Goal: Use online tool/utility: Utilize a website feature to perform a specific function

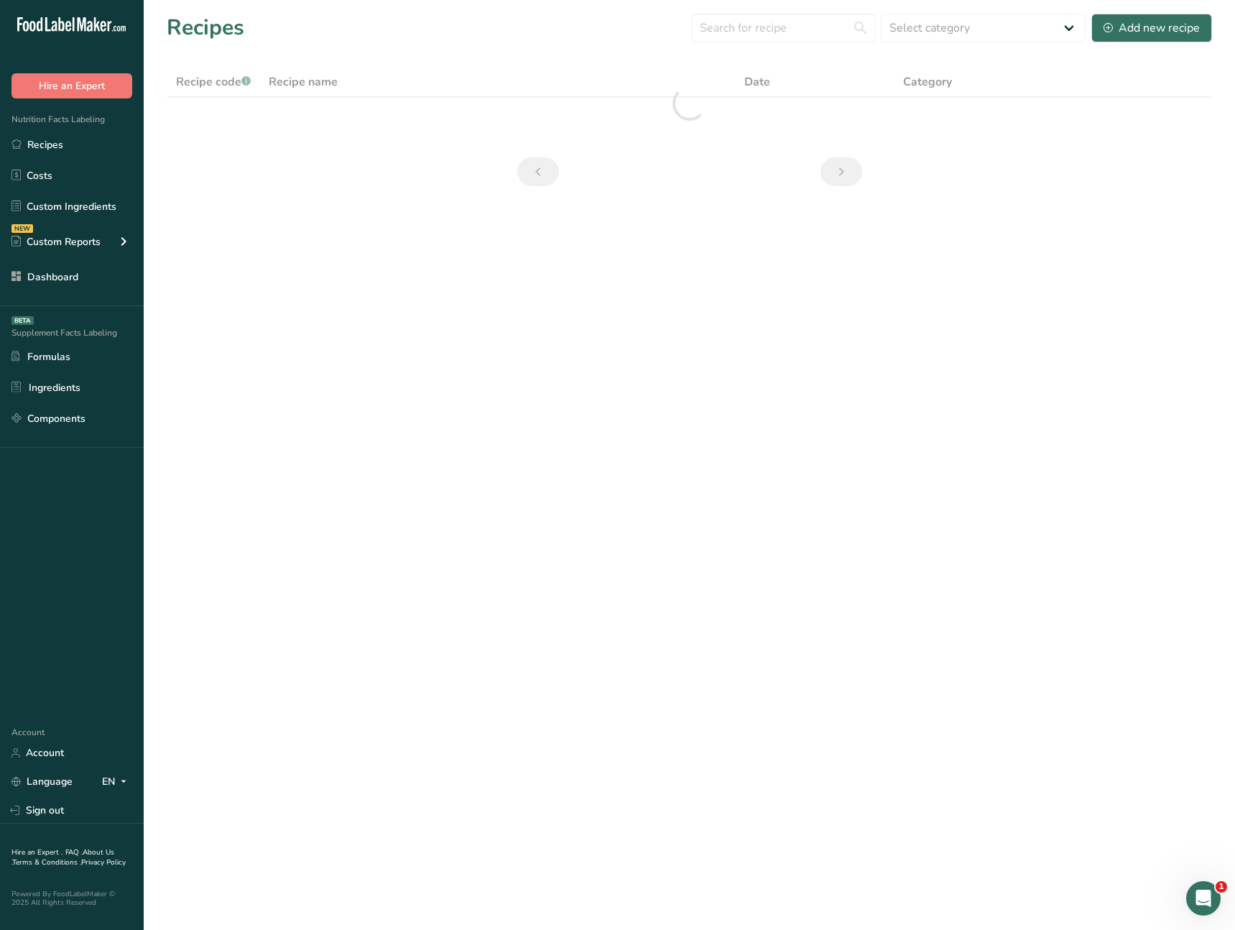
click at [509, 469] on main "Recipes Select category All Baked Goods Beverages Confectionery Cooked Meals, S…" at bounding box center [617, 465] width 1235 height 930
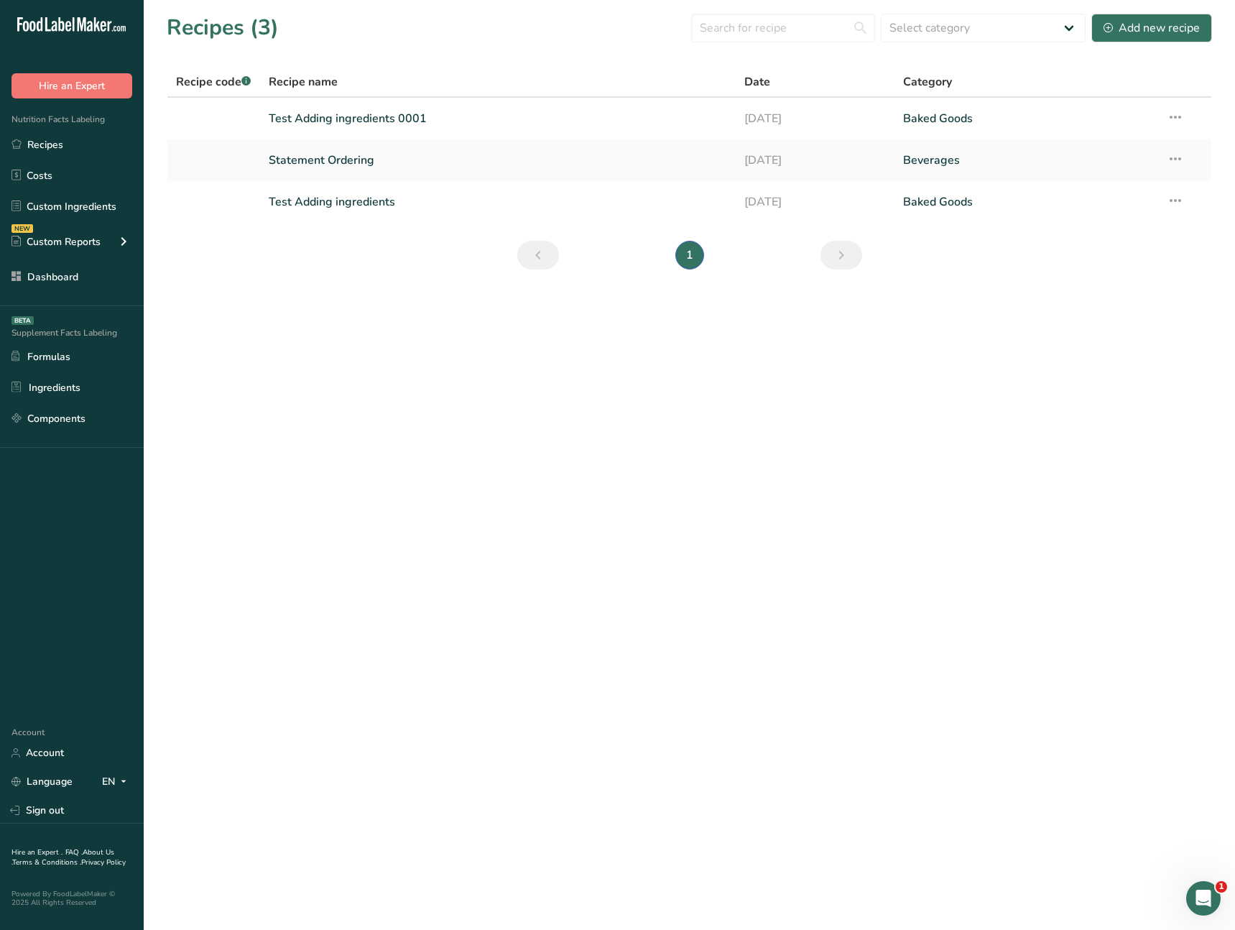
click at [357, 368] on main "Recipes (3) Select category All Baked Goods Beverages Confectionery Cooked Meal…" at bounding box center [617, 465] width 1235 height 930
click at [402, 445] on main "Recipes (3) Select category All Baked Goods Beverages Confectionery Cooked Meal…" at bounding box center [617, 465] width 1235 height 930
click at [112, 251] on div "NEW Custom Reports" at bounding box center [72, 241] width 144 height 36
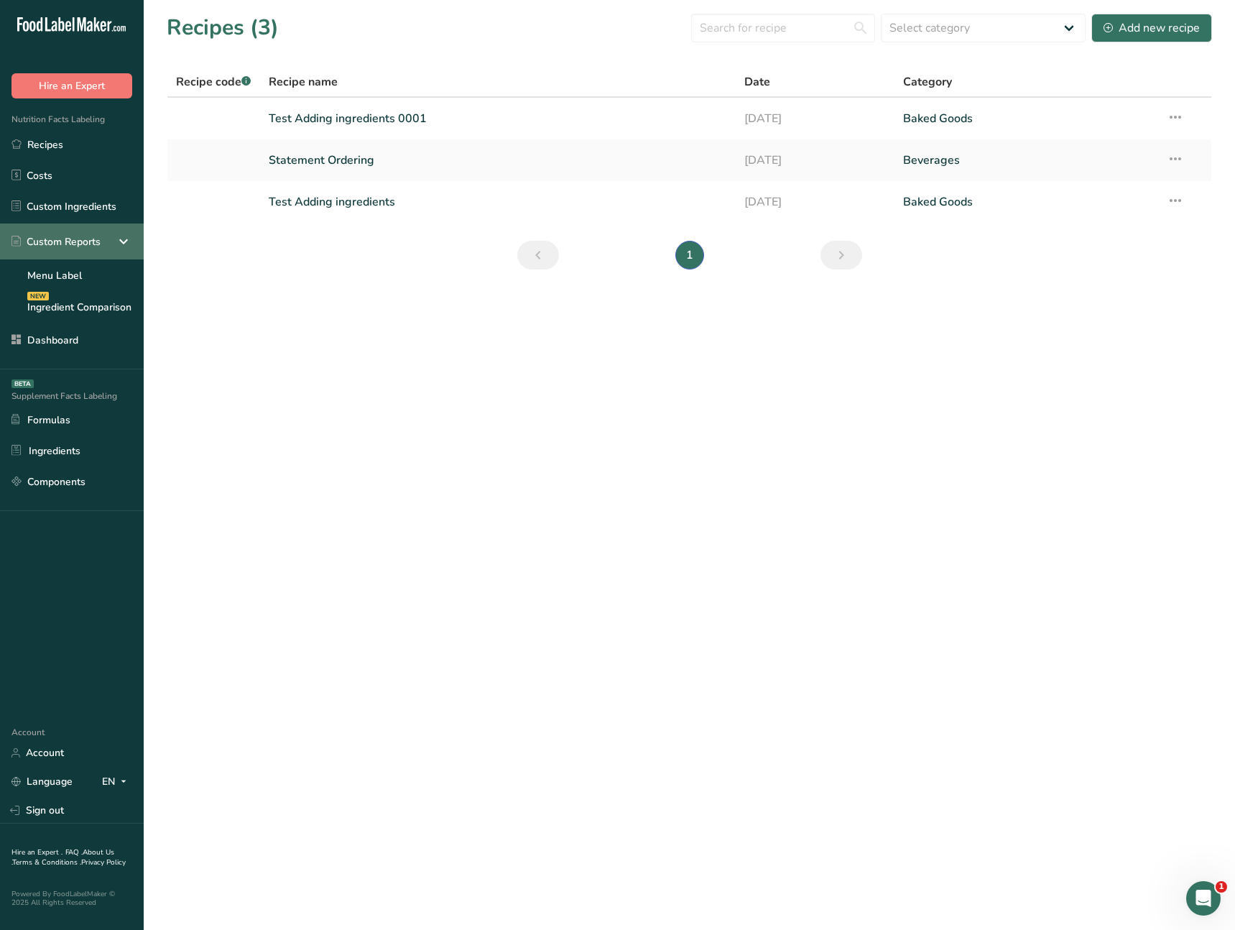
click at [131, 249] on icon at bounding box center [123, 241] width 17 height 26
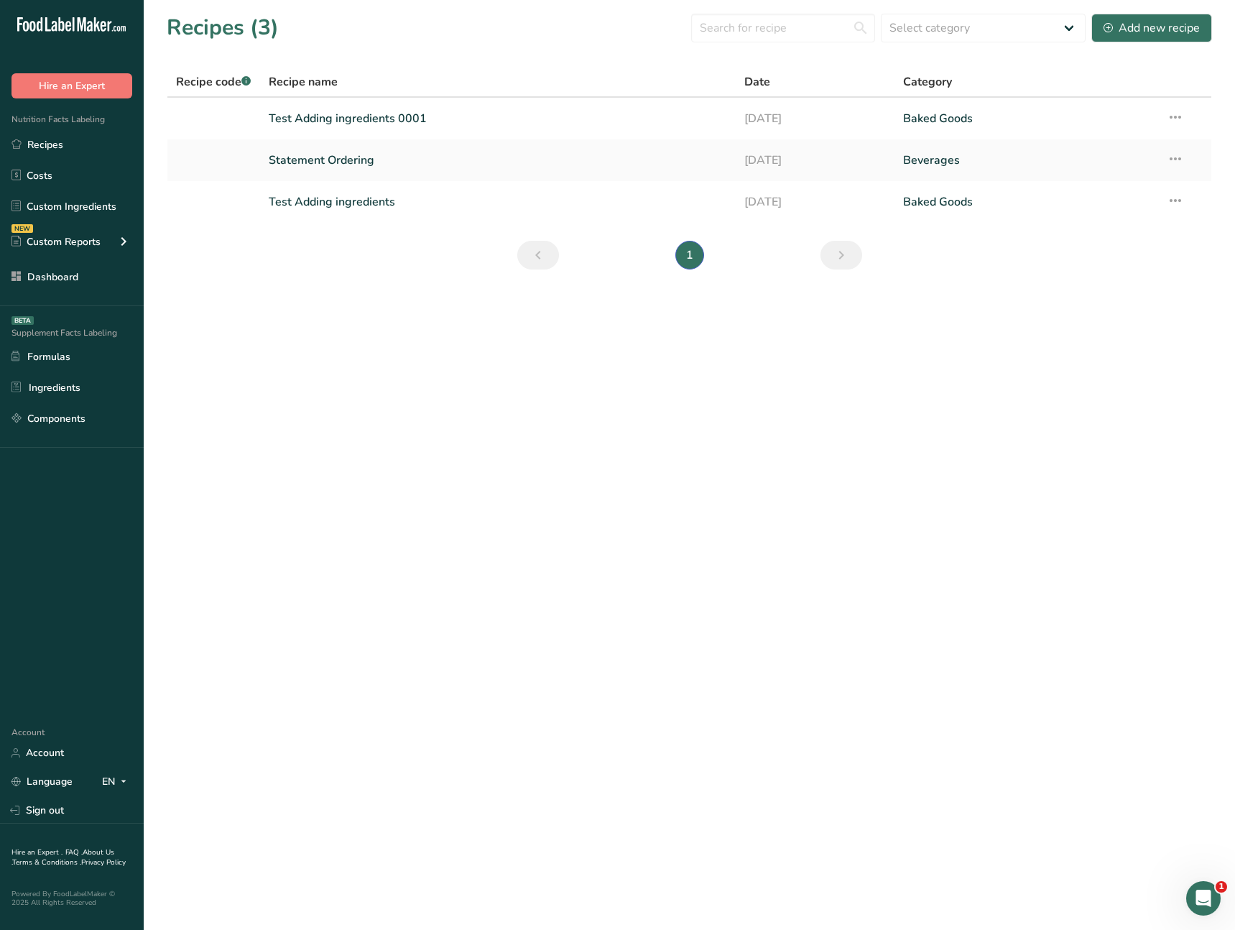
click at [542, 333] on main "Recipes (3) Select category All Baked Goods Beverages Confectionery Cooked Meal…" at bounding box center [617, 465] width 1235 height 930
click at [345, 124] on link "Test Adding ingredients 0001" at bounding box center [498, 118] width 458 height 30
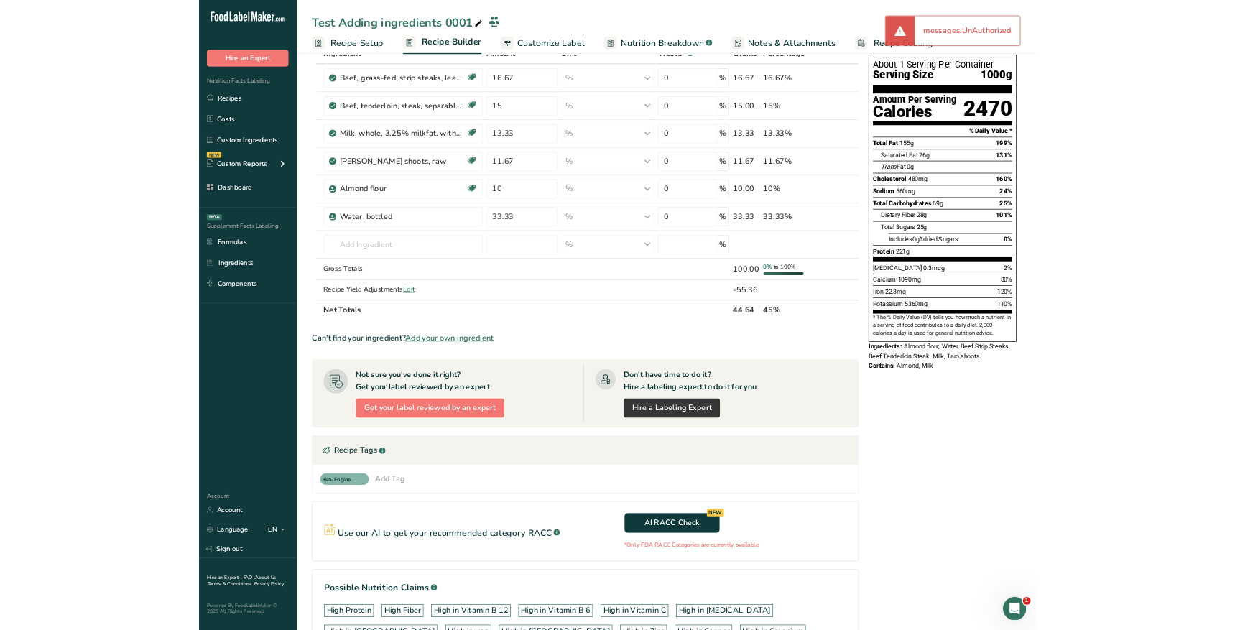
scroll to position [195, 0]
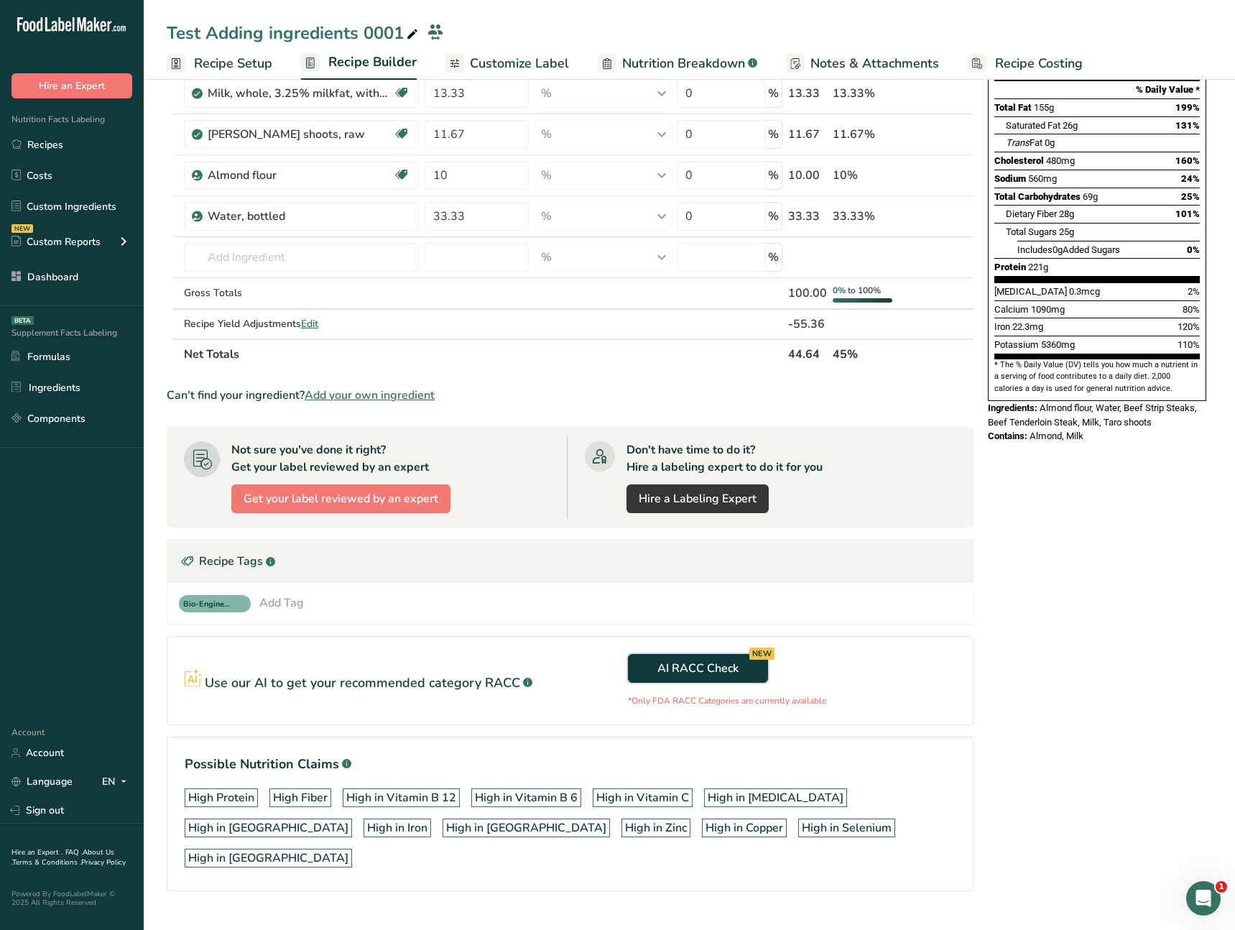
click at [698, 662] on span "AI RACC Check NEW" at bounding box center [697, 668] width 81 height 17
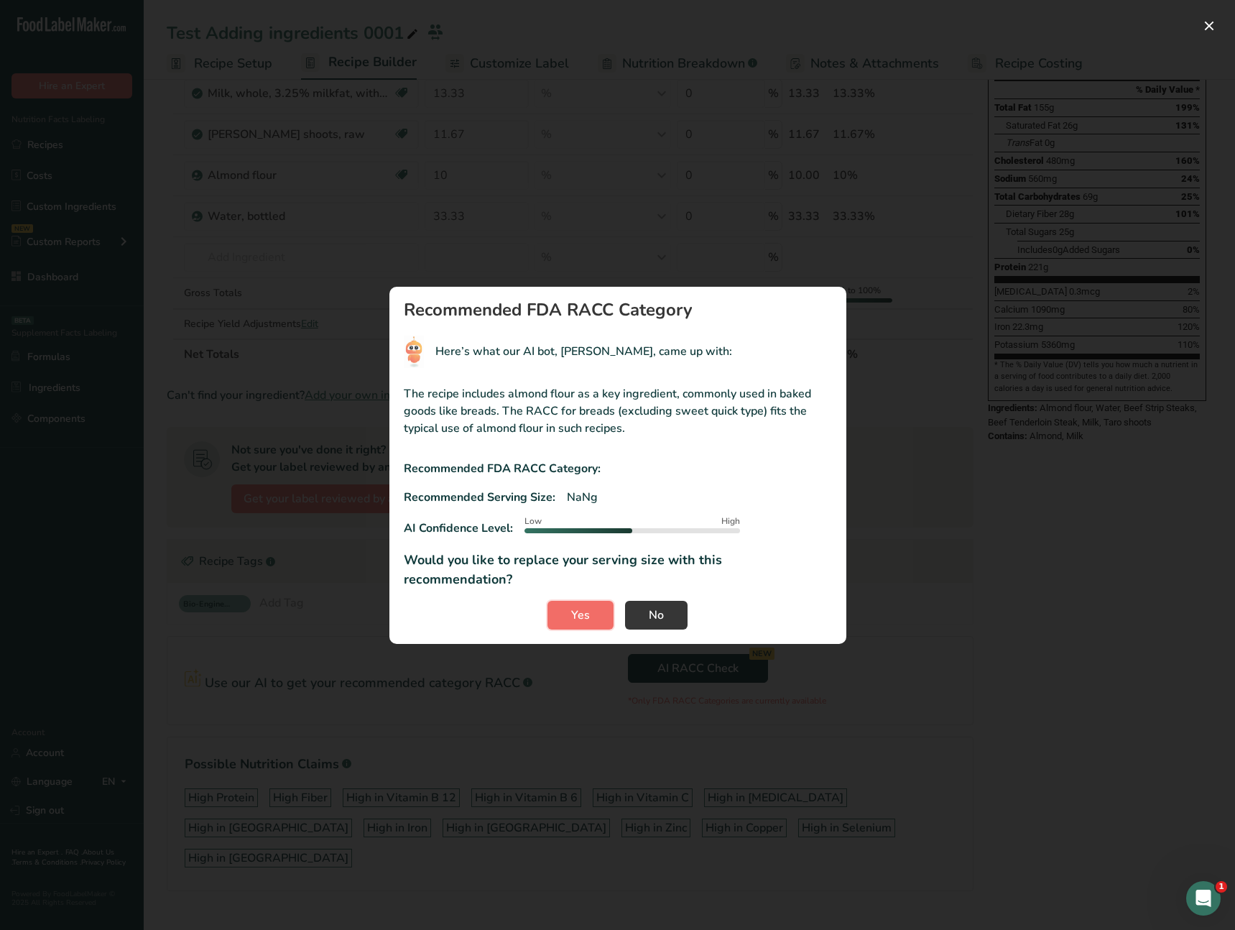
click at [591, 606] on button "Yes" at bounding box center [581, 615] width 66 height 29
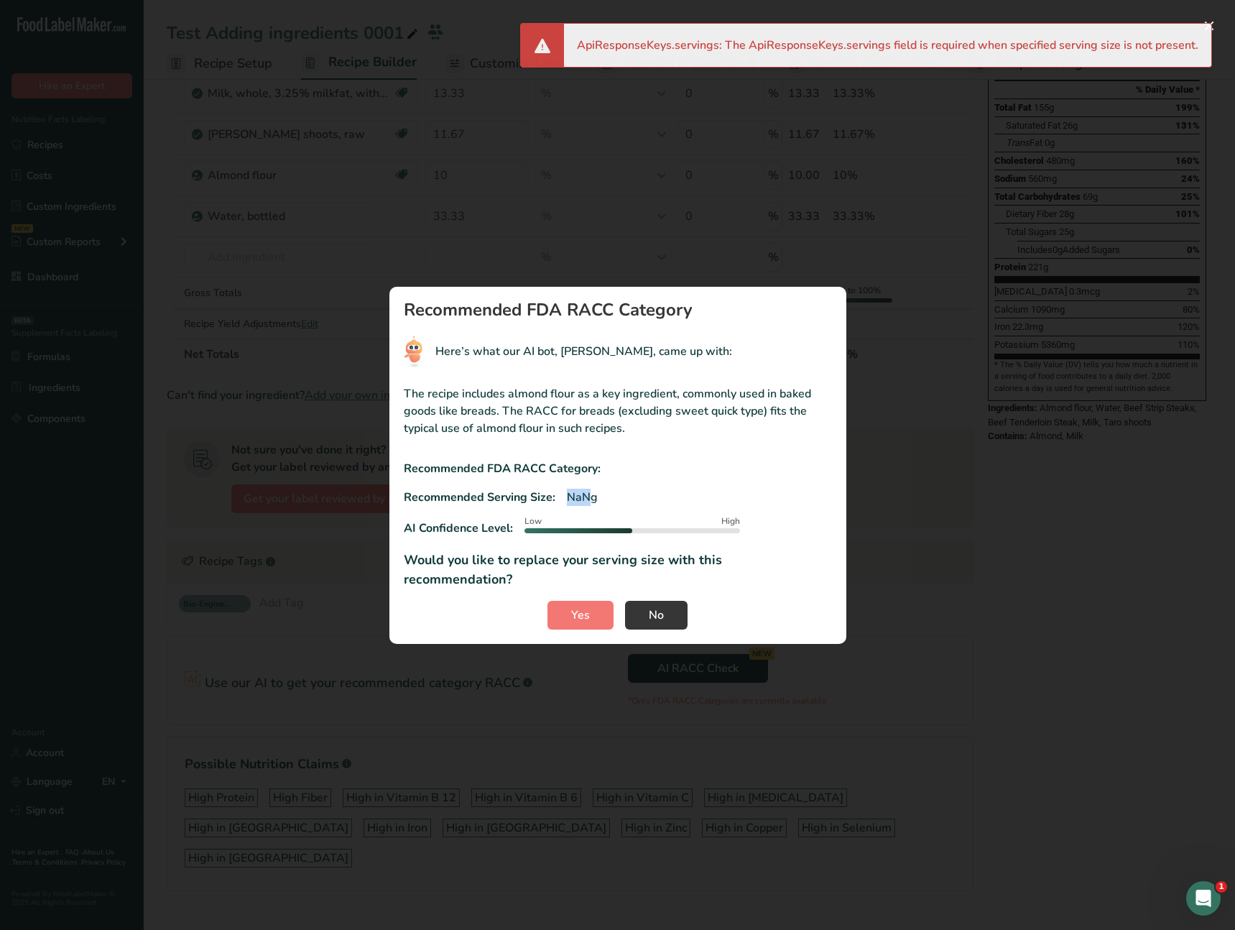
drag, startPoint x: 588, startPoint y: 512, endPoint x: 560, endPoint y: 513, distance: 27.3
click at [560, 506] on div "Recommended Serving Size: NaNg" at bounding box center [618, 497] width 428 height 17
click at [637, 525] on div "Low High" at bounding box center [633, 520] width 216 height 7
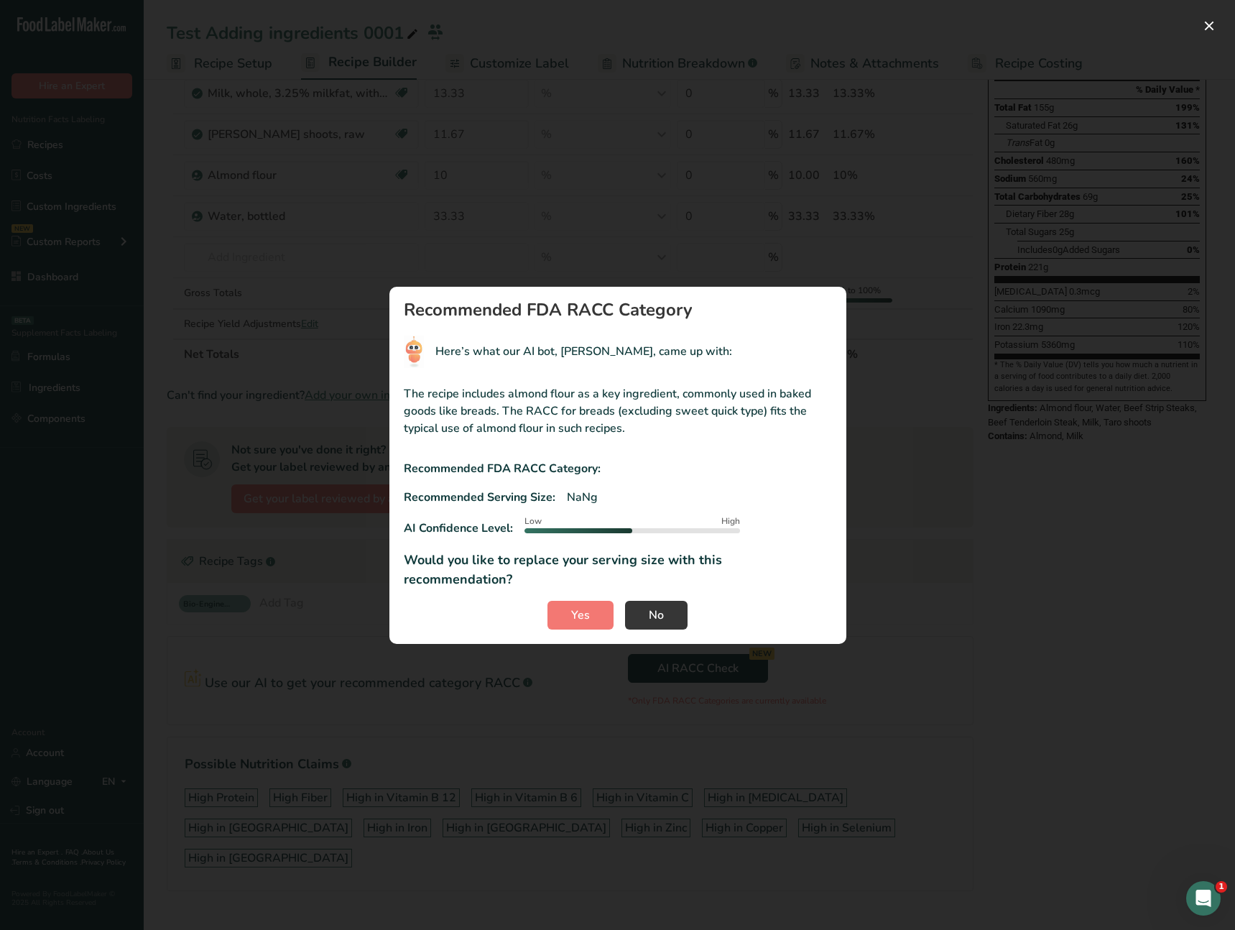
click at [649, 554] on div "The recipe includes almond flour as a key ingredient, commonly used in baked go…" at bounding box center [618, 482] width 428 height 216
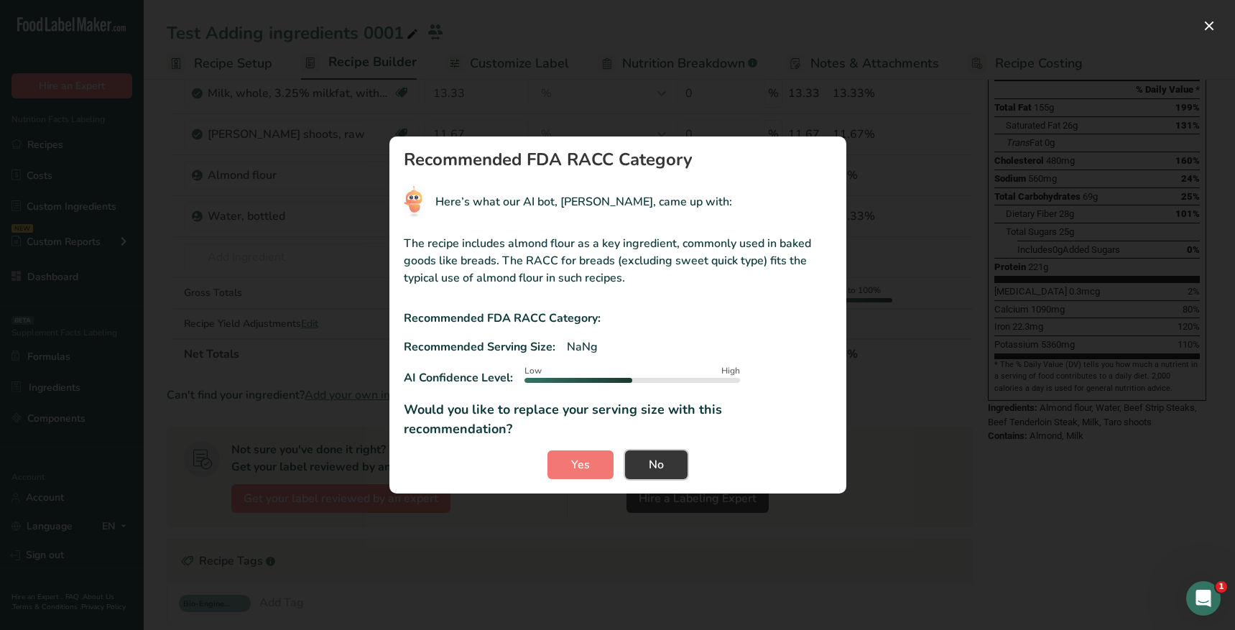
drag, startPoint x: 658, startPoint y: 456, endPoint x: 613, endPoint y: 376, distance: 91.7
click at [613, 377] on section "Recommended FDA RACC Category Here’s what our AI bot, RIA, came up with: The re…" at bounding box center [617, 315] width 457 height 357
drag, startPoint x: 576, startPoint y: 364, endPoint x: 618, endPoint y: 397, distance: 52.7
click at [571, 364] on div "The recipe includes almond flour as a key ingredient, commonly used in baked go…" at bounding box center [618, 331] width 428 height 216
click at [670, 451] on button "No" at bounding box center [656, 465] width 63 height 29
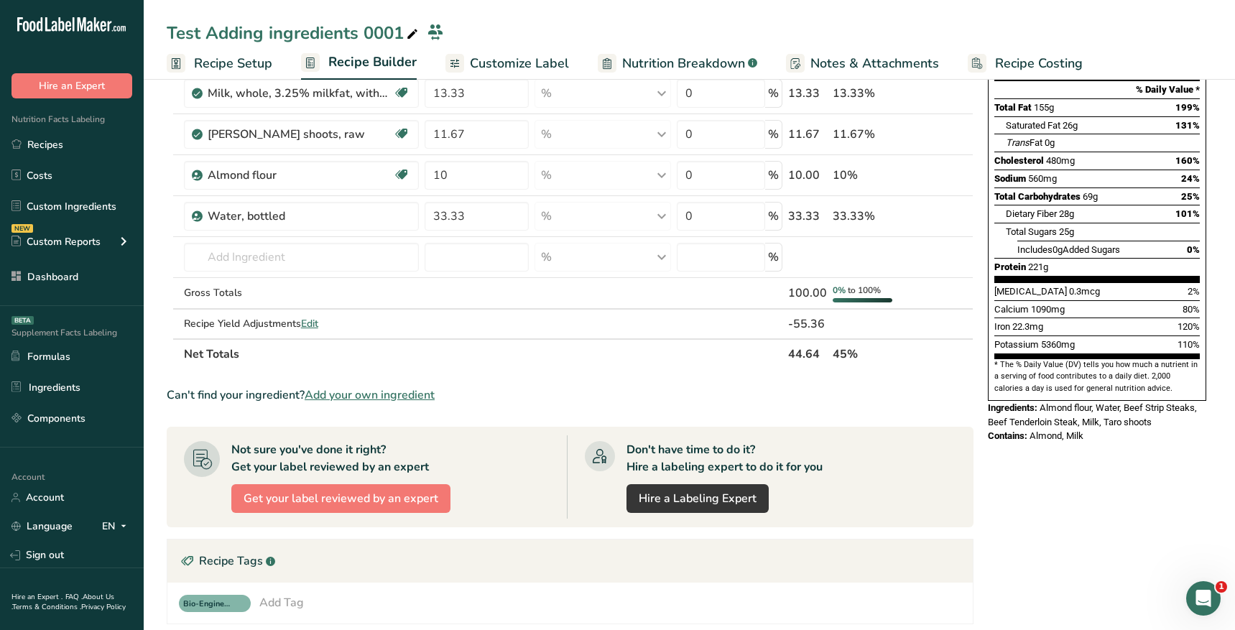
click at [945, 512] on div "Don't have time to do it? Hire a labeling expert to do it for you Hire a Labeli…" at bounding box center [761, 476] width 389 height 83
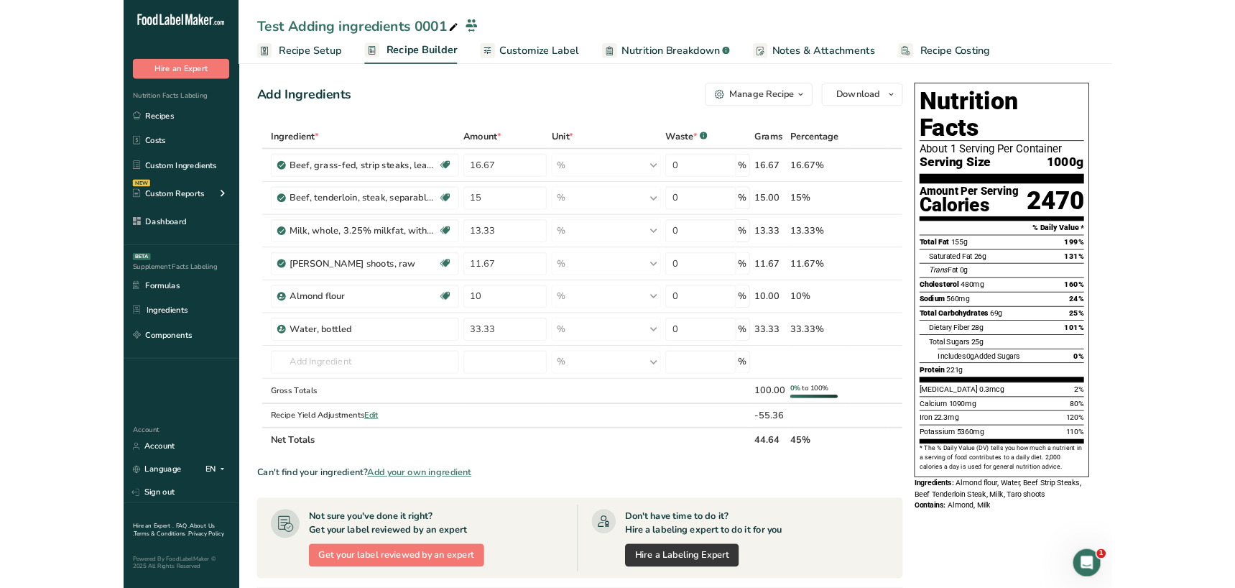
scroll to position [390, 0]
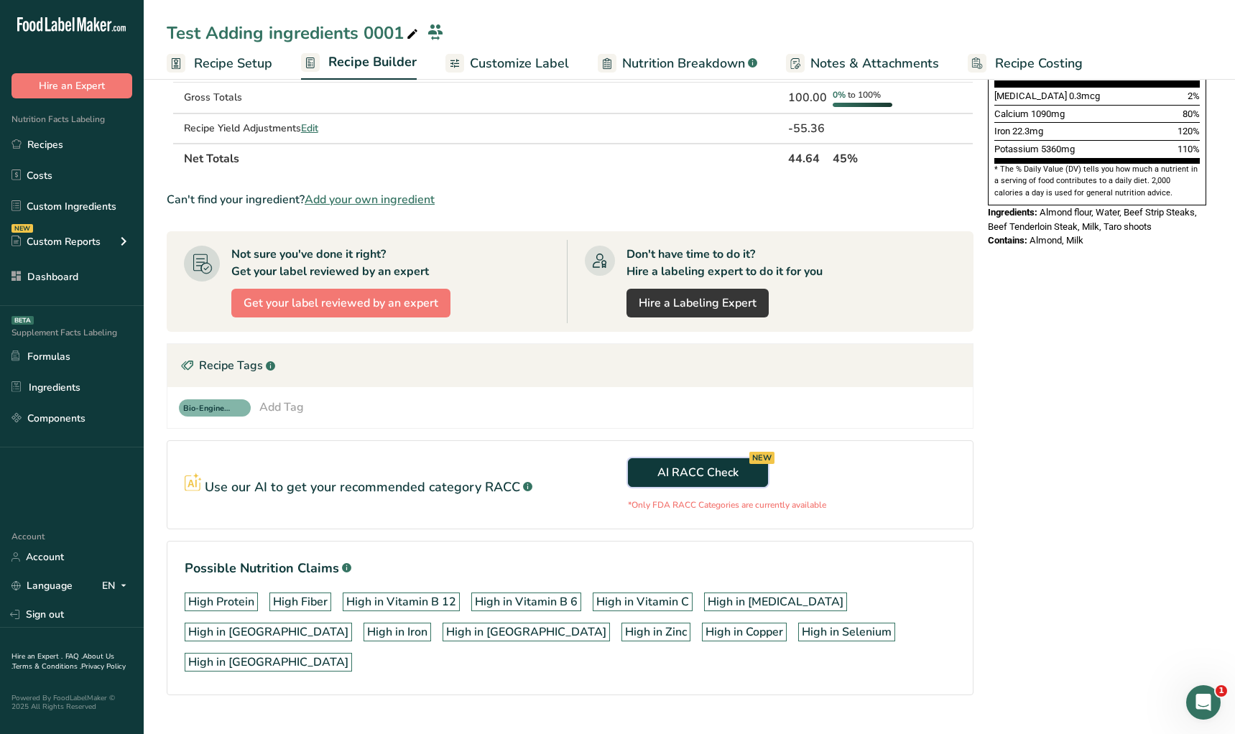
click at [706, 472] on span "AI RACC Check NEW" at bounding box center [697, 472] width 81 height 17
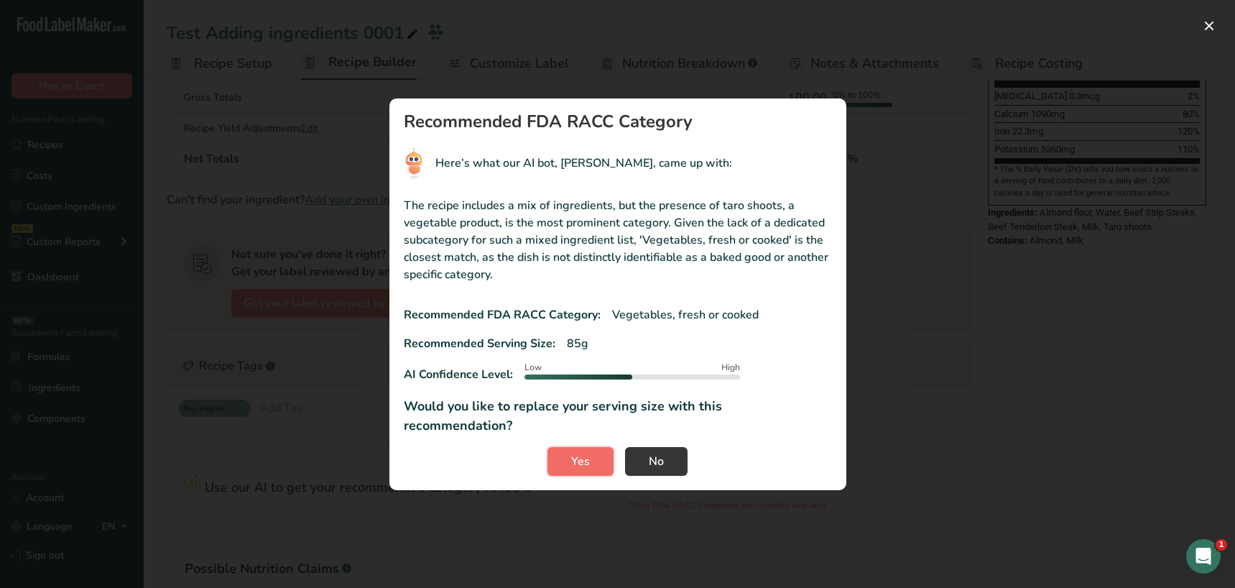
click at [568, 453] on button "Yes" at bounding box center [581, 461] width 66 height 29
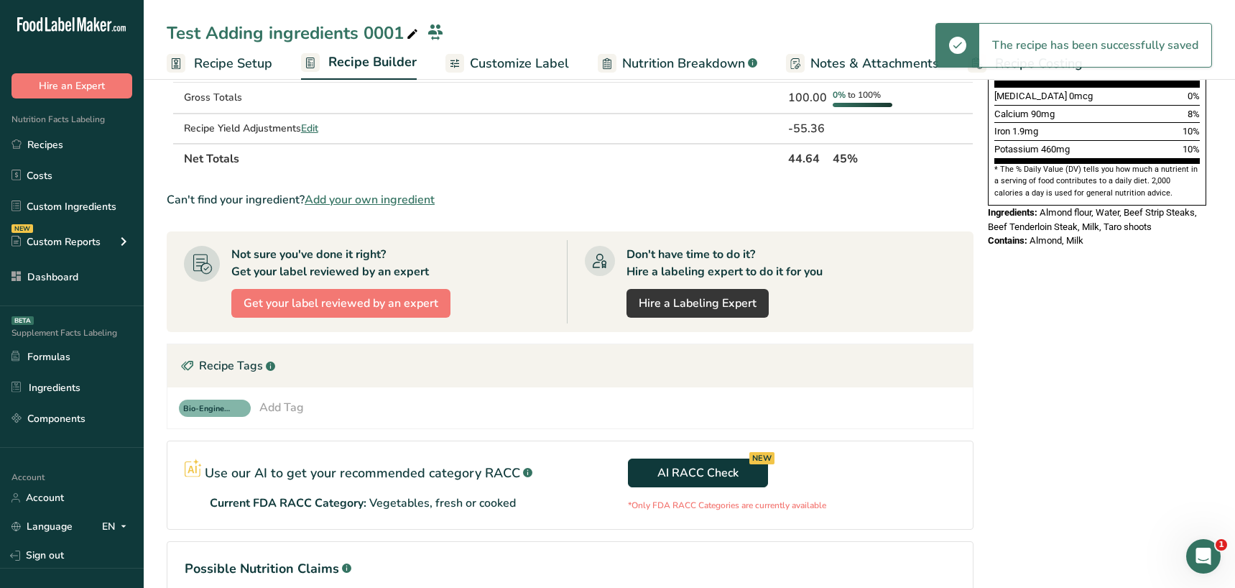
scroll to position [448, 0]
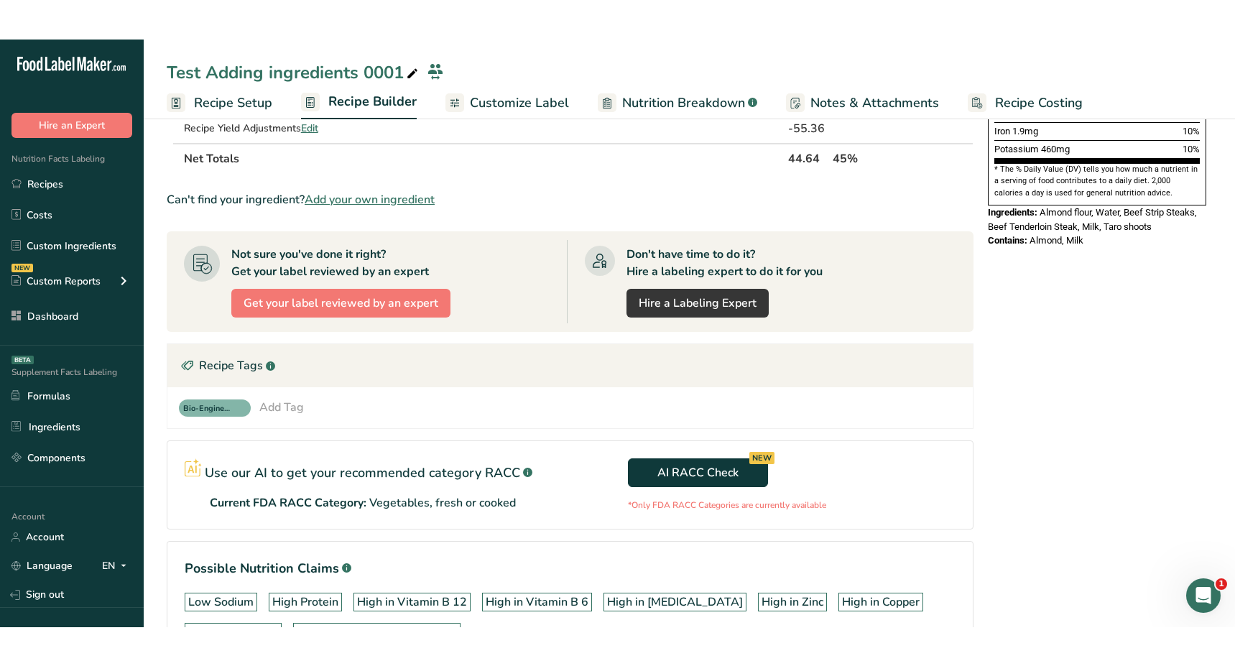
scroll to position [458, 0]
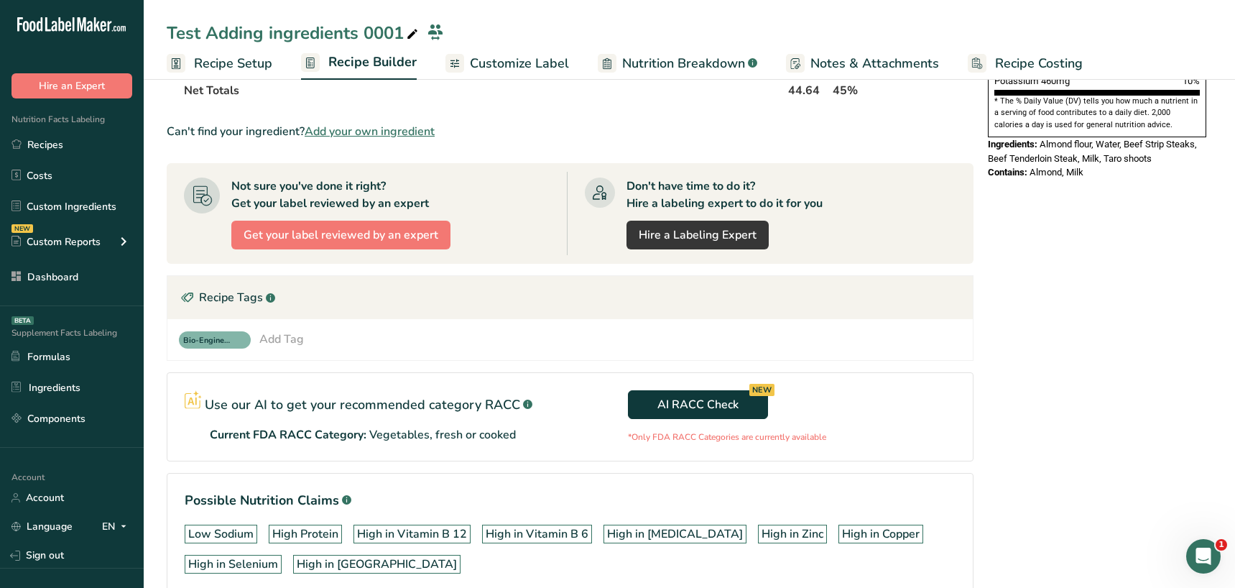
click at [542, 479] on section "Possible Nutrition Claims .a-a{fill:#347362;}.b-a{fill:#fff;} Low Sodium High P…" at bounding box center [570, 535] width 807 height 124
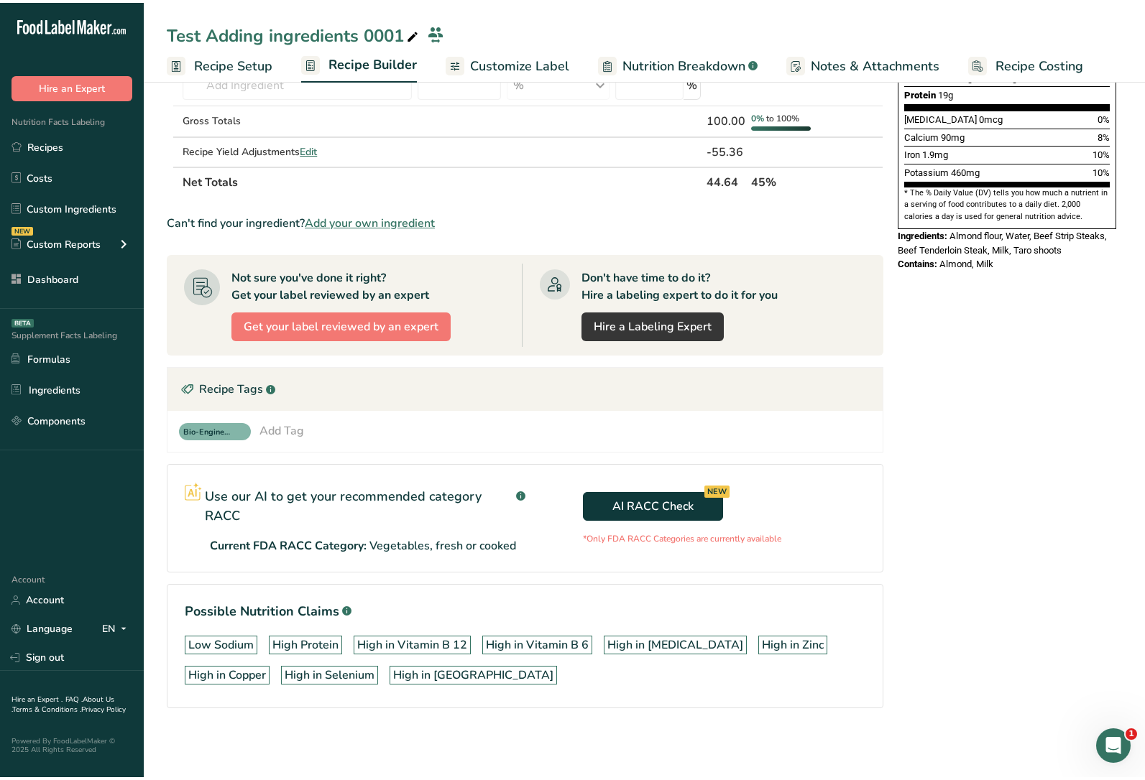
scroll to position [364, 0]
